Goal: Task Accomplishment & Management: Manage account settings

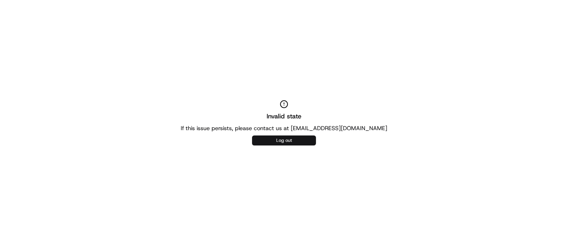
click at [307, 139] on button "Log out" at bounding box center [284, 140] width 64 height 10
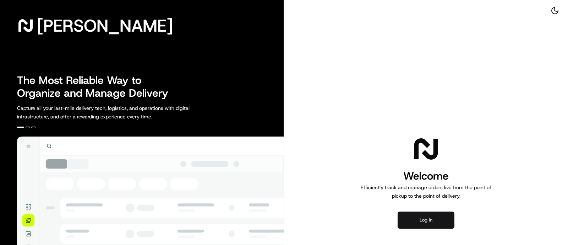
click at [412, 218] on button "Log in" at bounding box center [425, 219] width 57 height 17
